Goal: Task Accomplishment & Management: Manage account settings

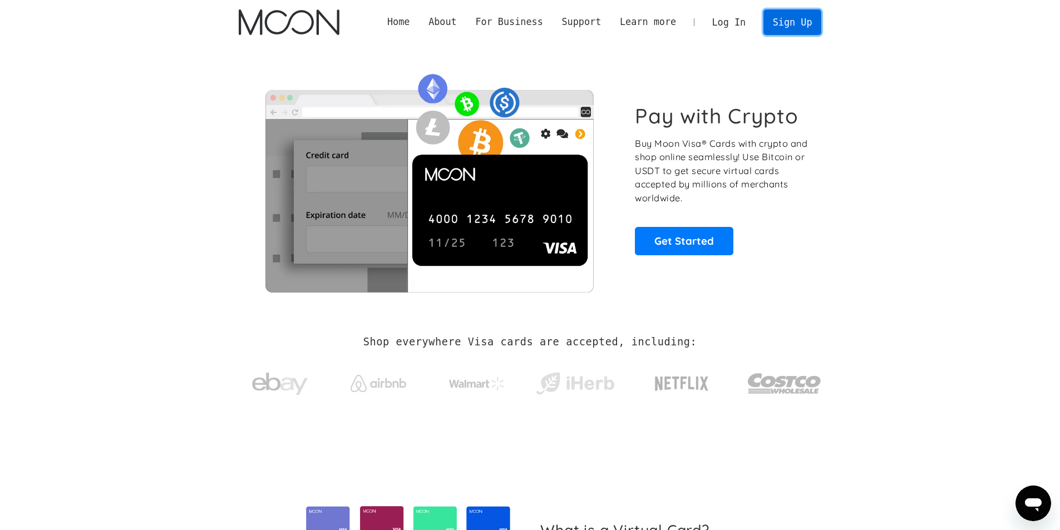
click at [787, 17] on link "Sign Up" at bounding box center [793, 21] width 58 height 25
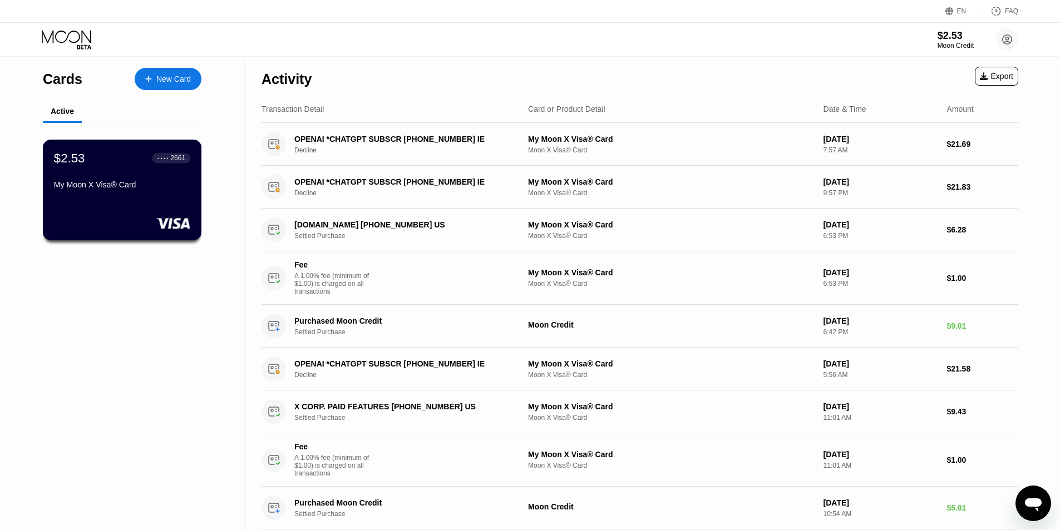
click at [126, 185] on div "My Moon X Visa® Card" at bounding box center [122, 184] width 136 height 9
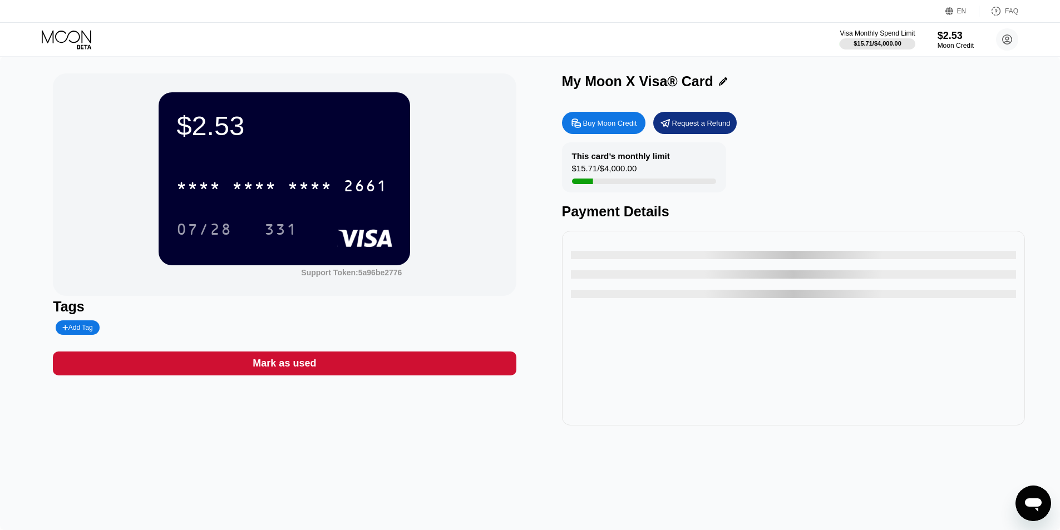
drag, startPoint x: 332, startPoint y: 211, endPoint x: 322, endPoint y: 208, distance: 11.3
click at [330, 210] on div "* * * * * * * * * * * * 2661 07/28 331" at bounding box center [284, 197] width 216 height 66
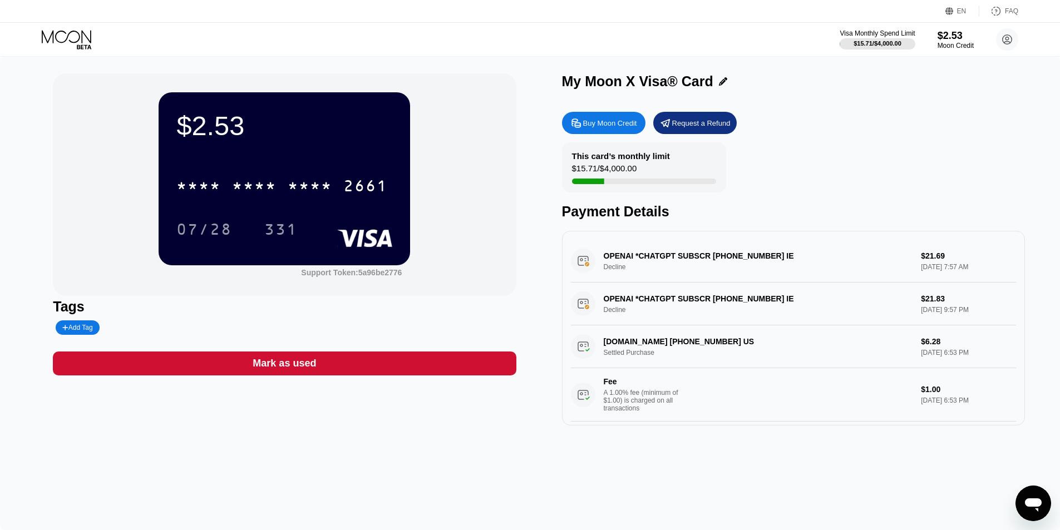
click at [299, 190] on div "* * * *" at bounding box center [310, 188] width 45 height 18
click at [228, 230] on div "07/28" at bounding box center [204, 231] width 56 height 18
